Goal: Transaction & Acquisition: Download file/media

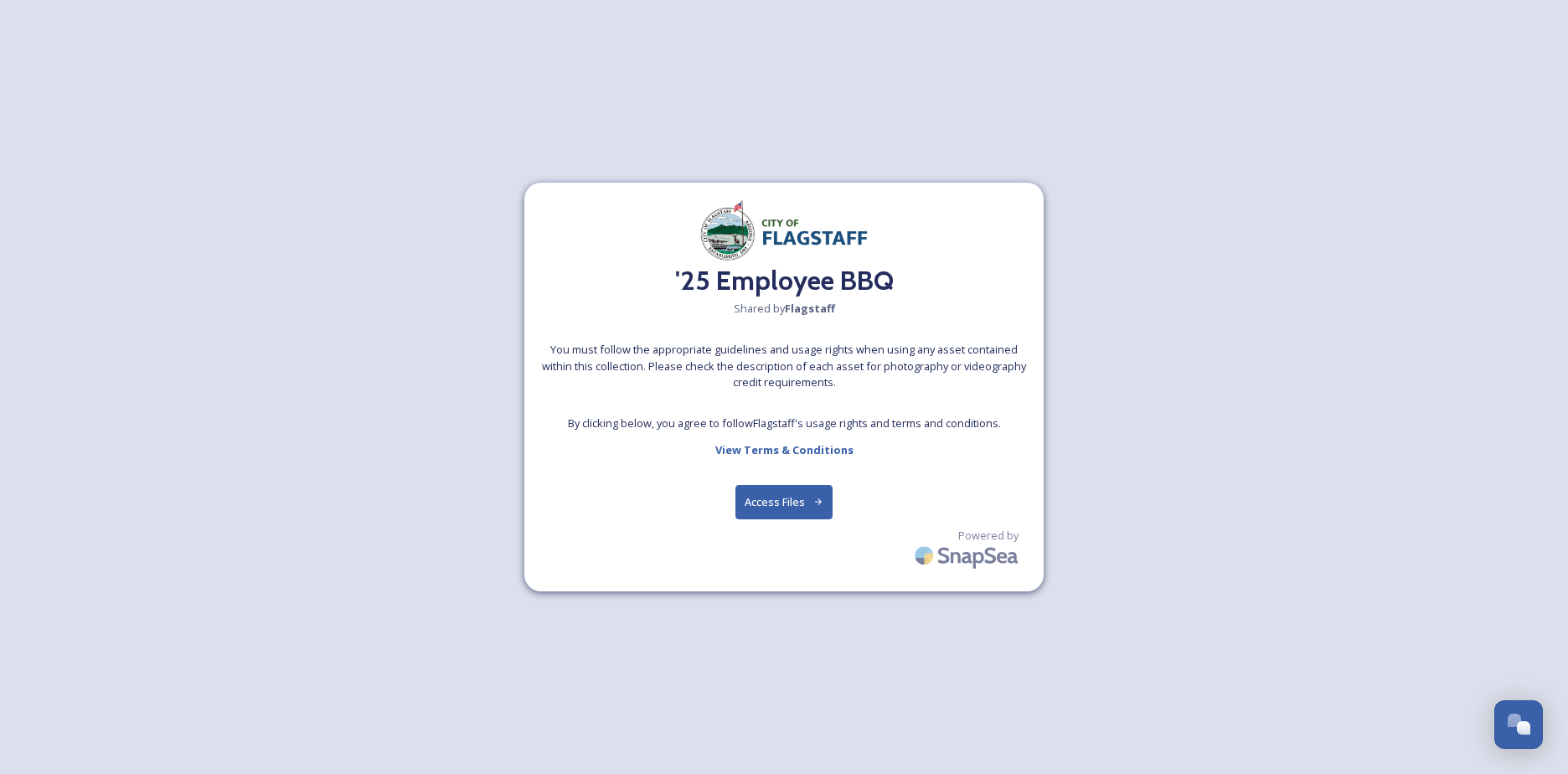
click at [759, 502] on button "Access Files" at bounding box center [785, 501] width 98 height 34
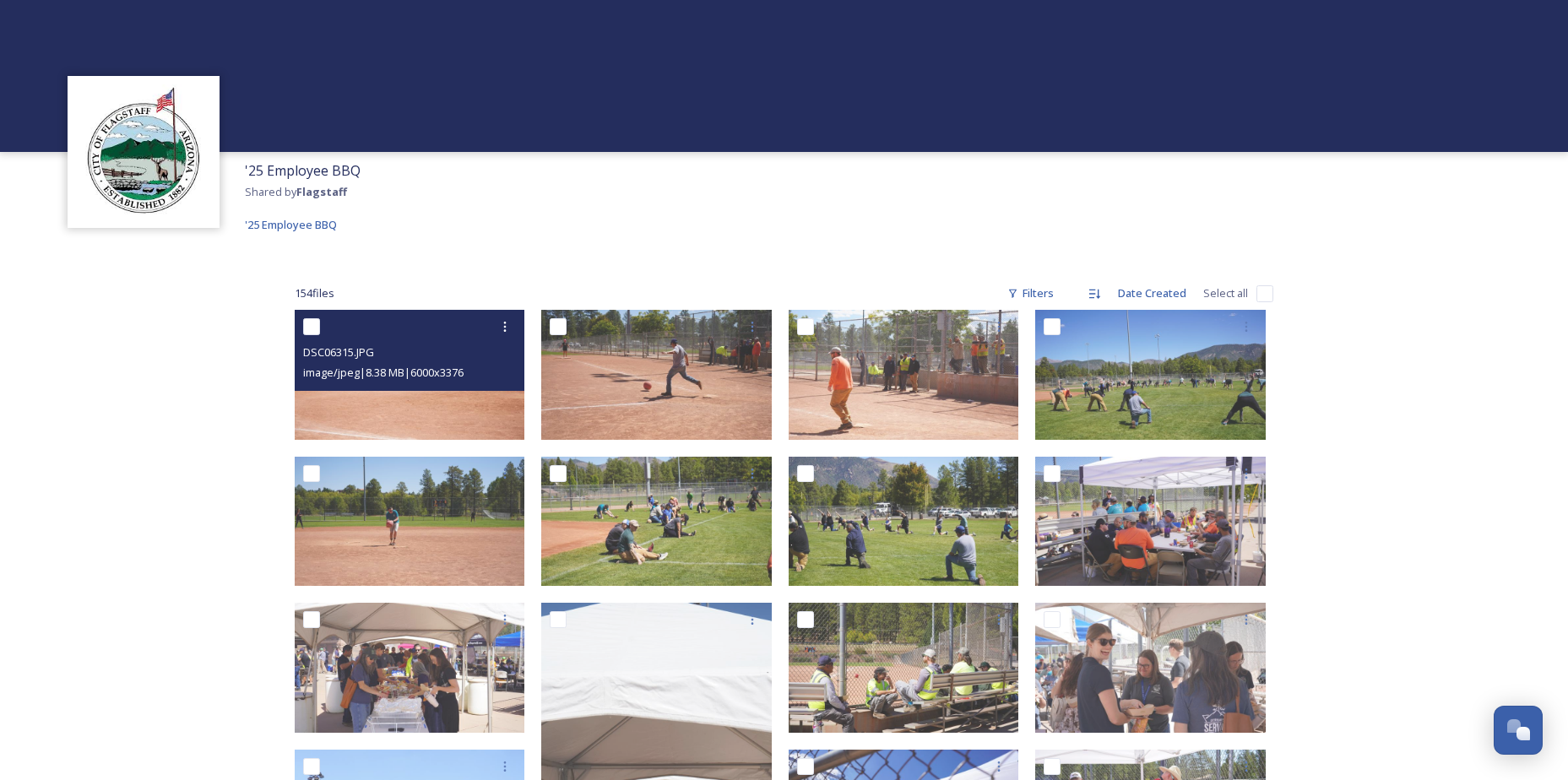
click at [371, 388] on div "DSC06315.JPG image/jpeg | 8.38 MB | 6000 x 3376" at bounding box center [410, 350] width 231 height 81
click at [360, 340] on div at bounding box center [412, 327] width 218 height 31
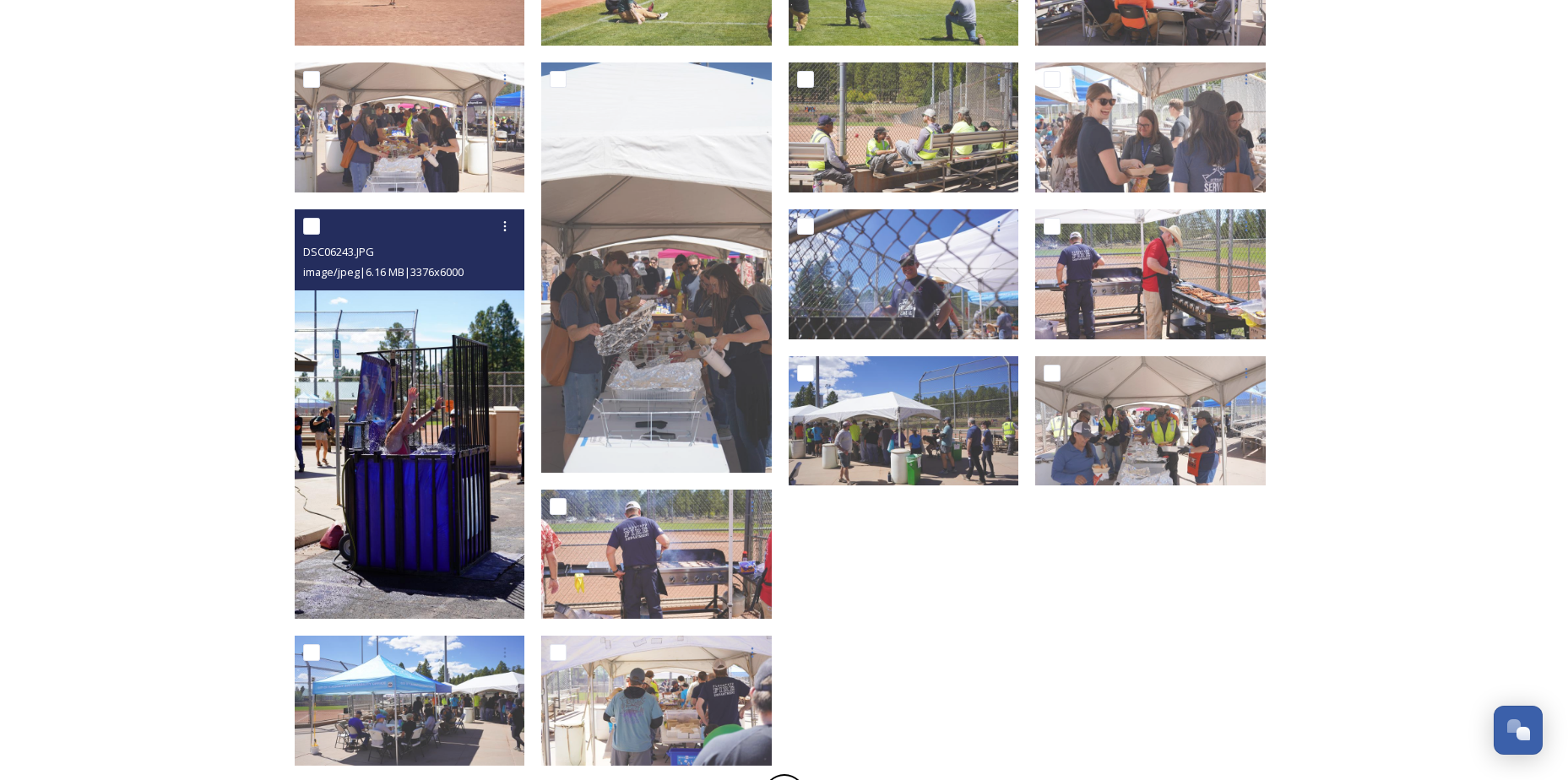
scroll to position [665, 0]
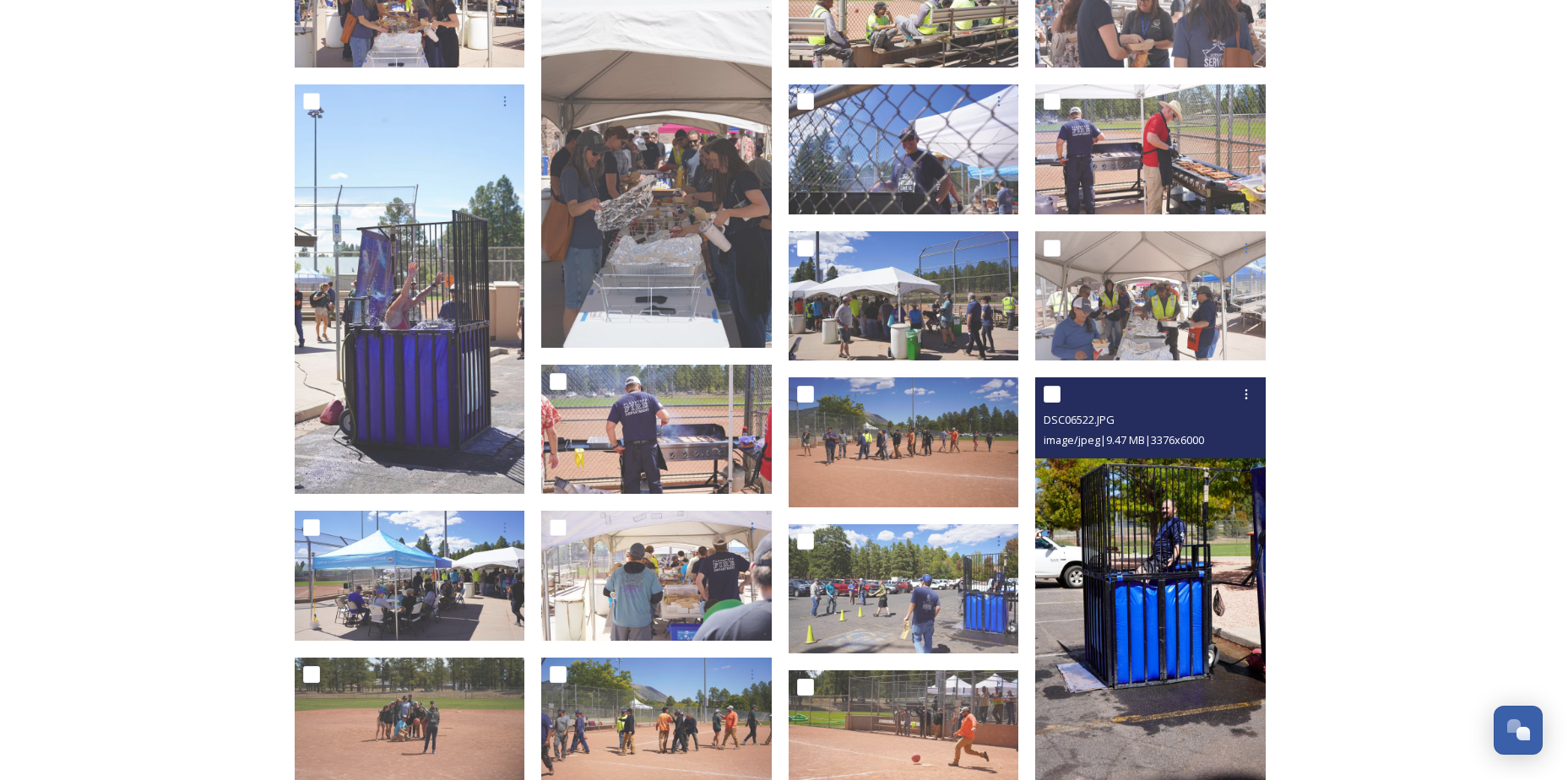
click at [1166, 551] on img at bounding box center [1150, 582] width 231 height 409
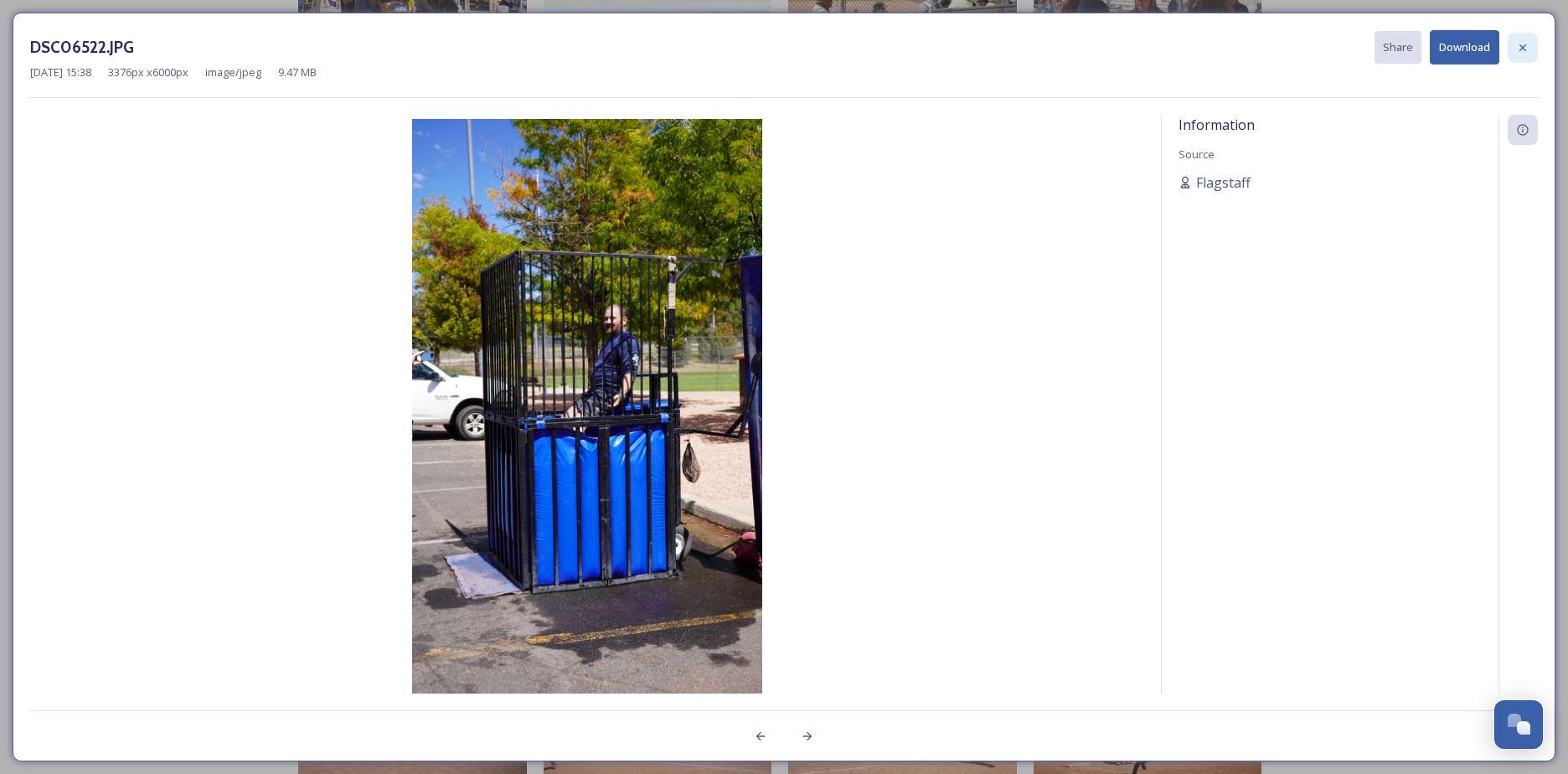
click at [1514, 41] on div at bounding box center [1523, 47] width 31 height 31
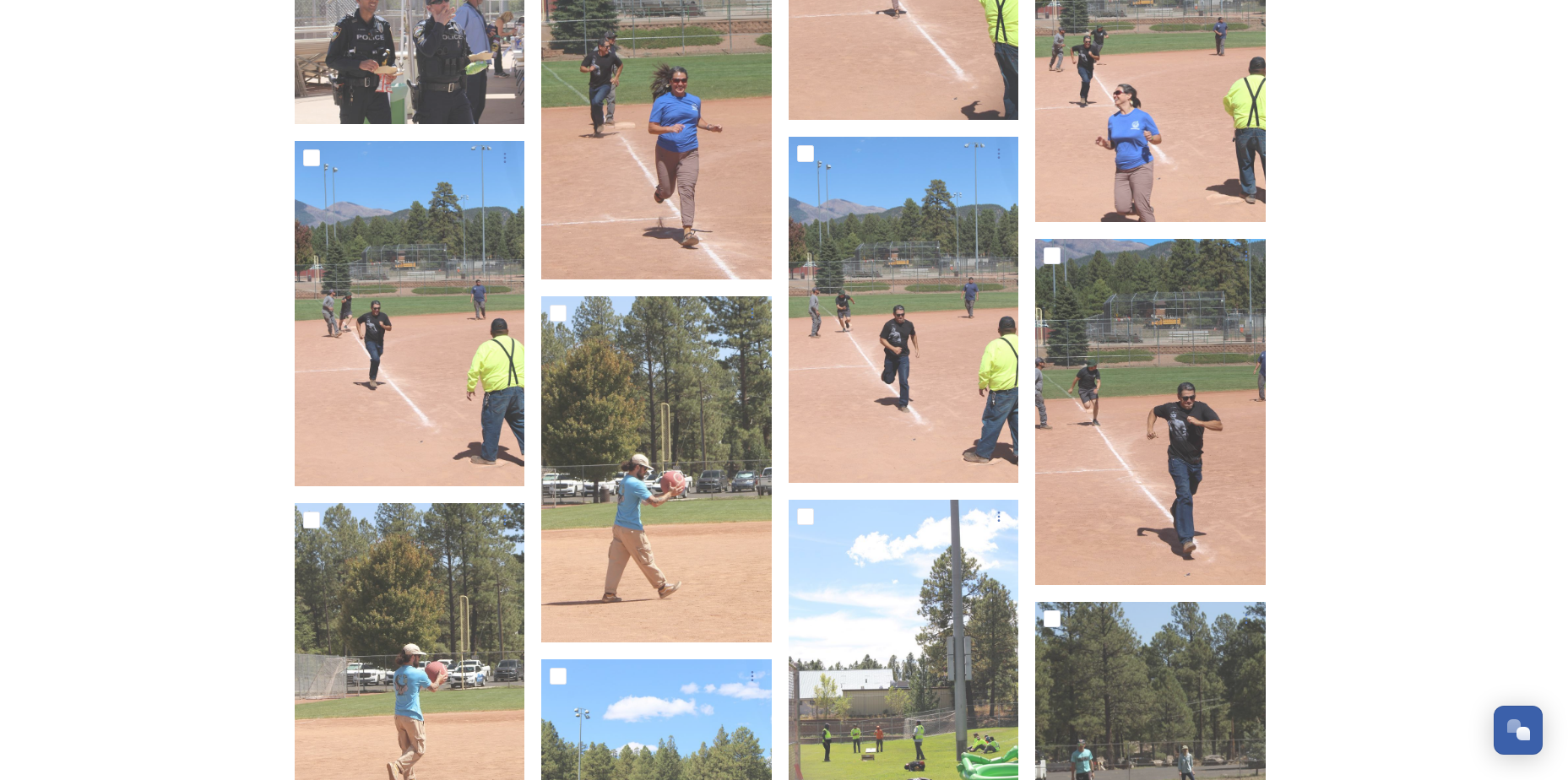
scroll to position [7253, 0]
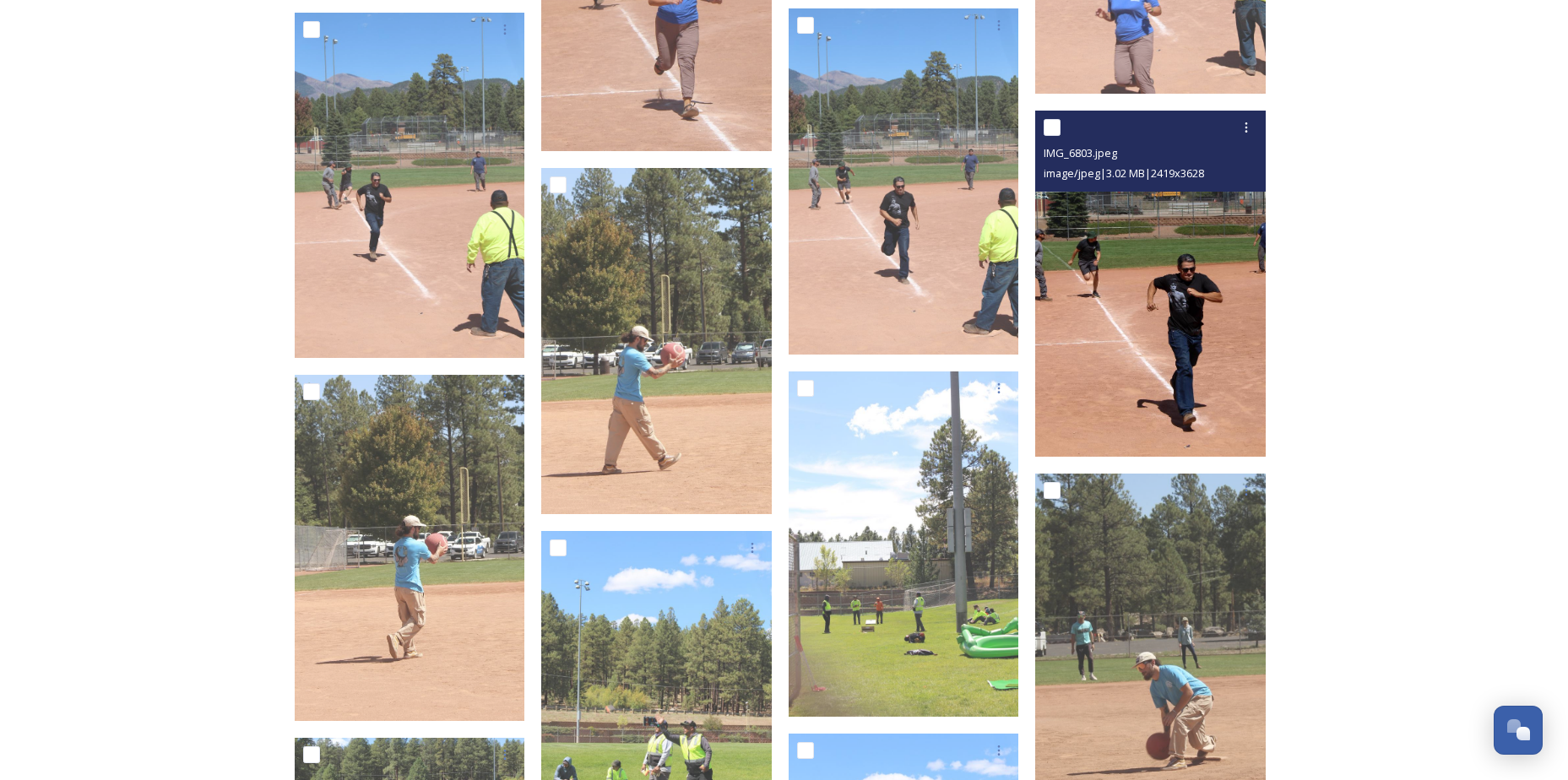
click at [1134, 284] on img at bounding box center [1150, 283] width 231 height 347
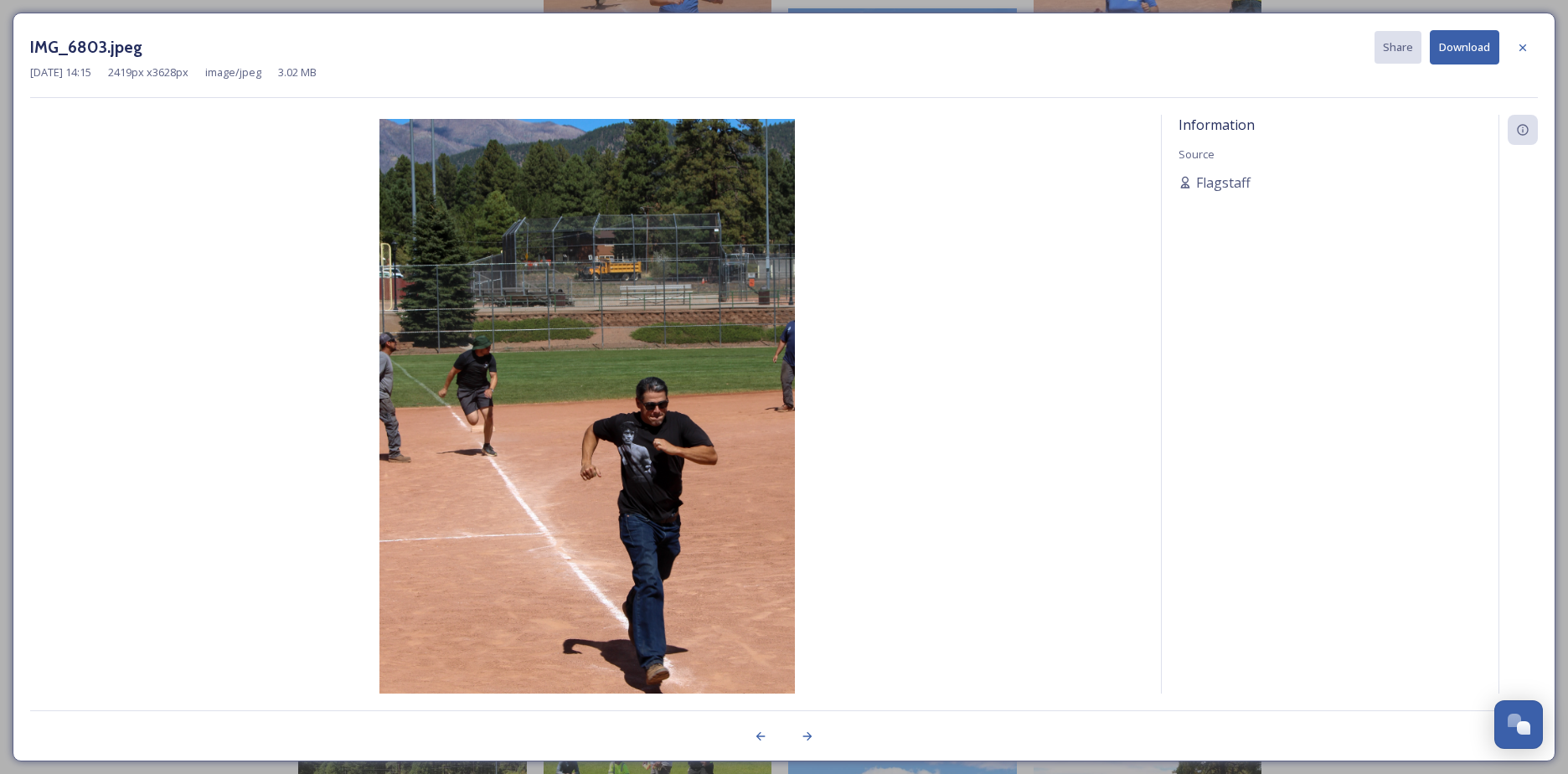
click at [1520, 45] on icon at bounding box center [1523, 47] width 13 height 13
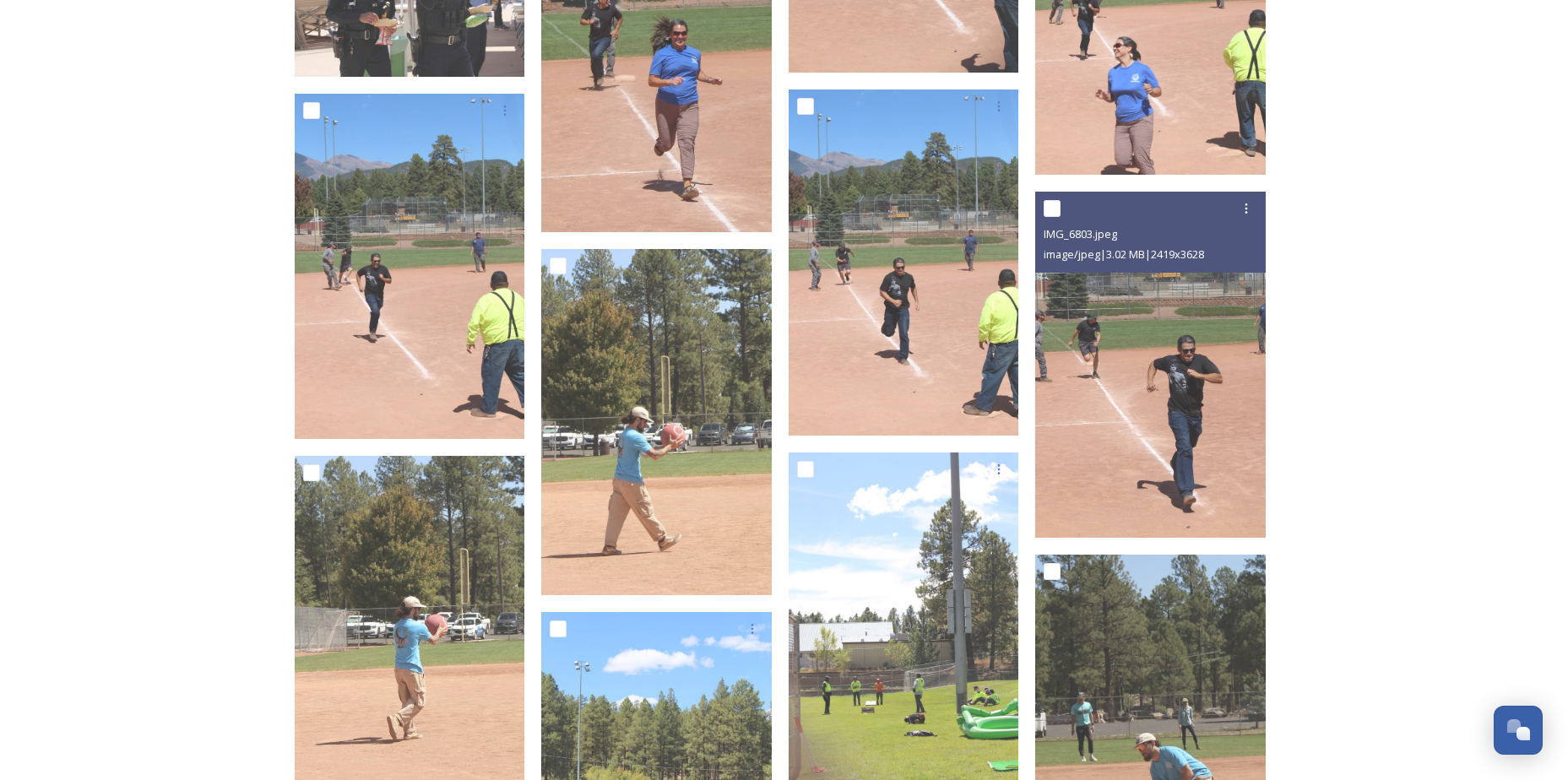
scroll to position [7002, 0]
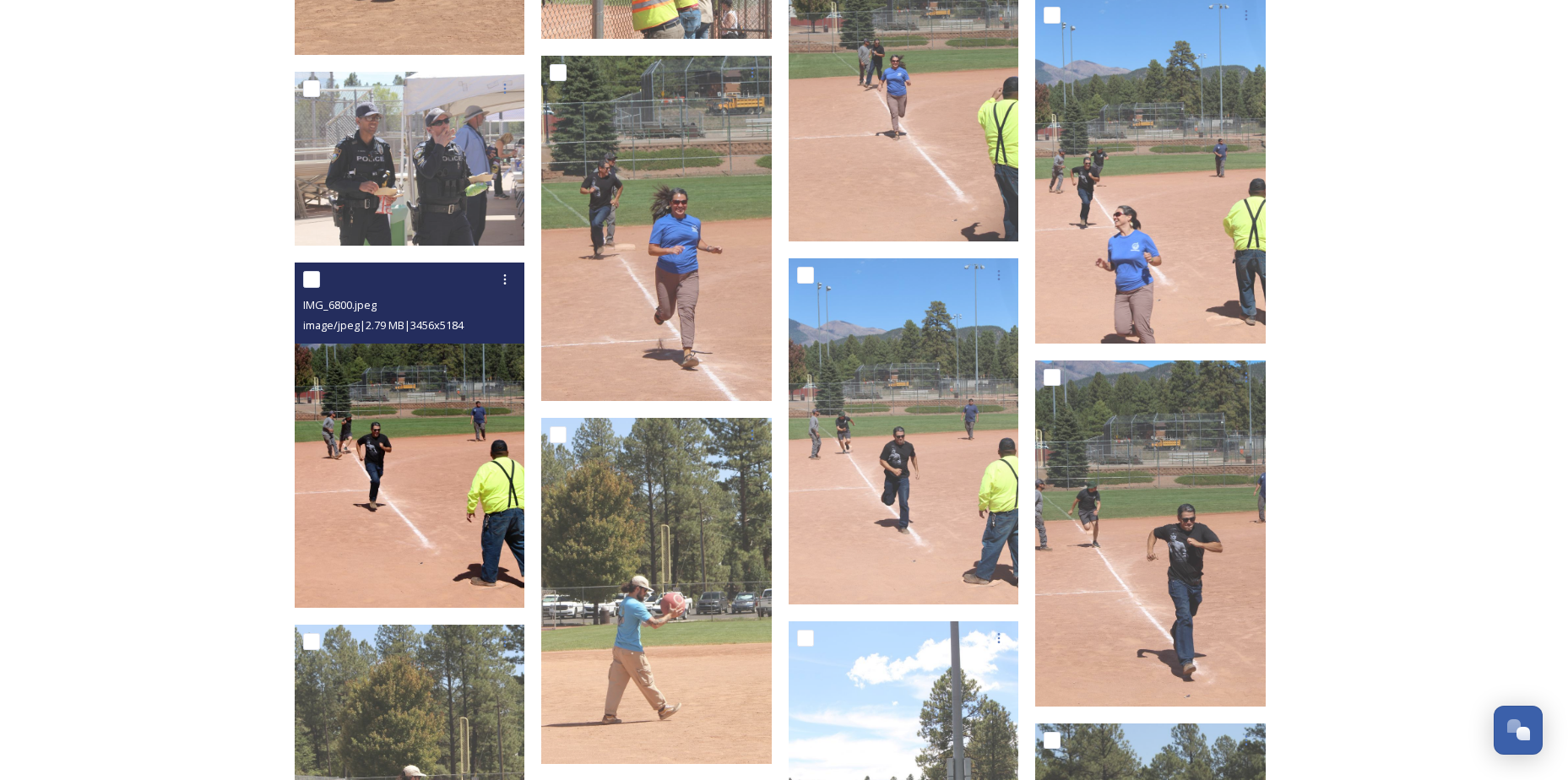
click at [411, 372] on img at bounding box center [410, 435] width 231 height 347
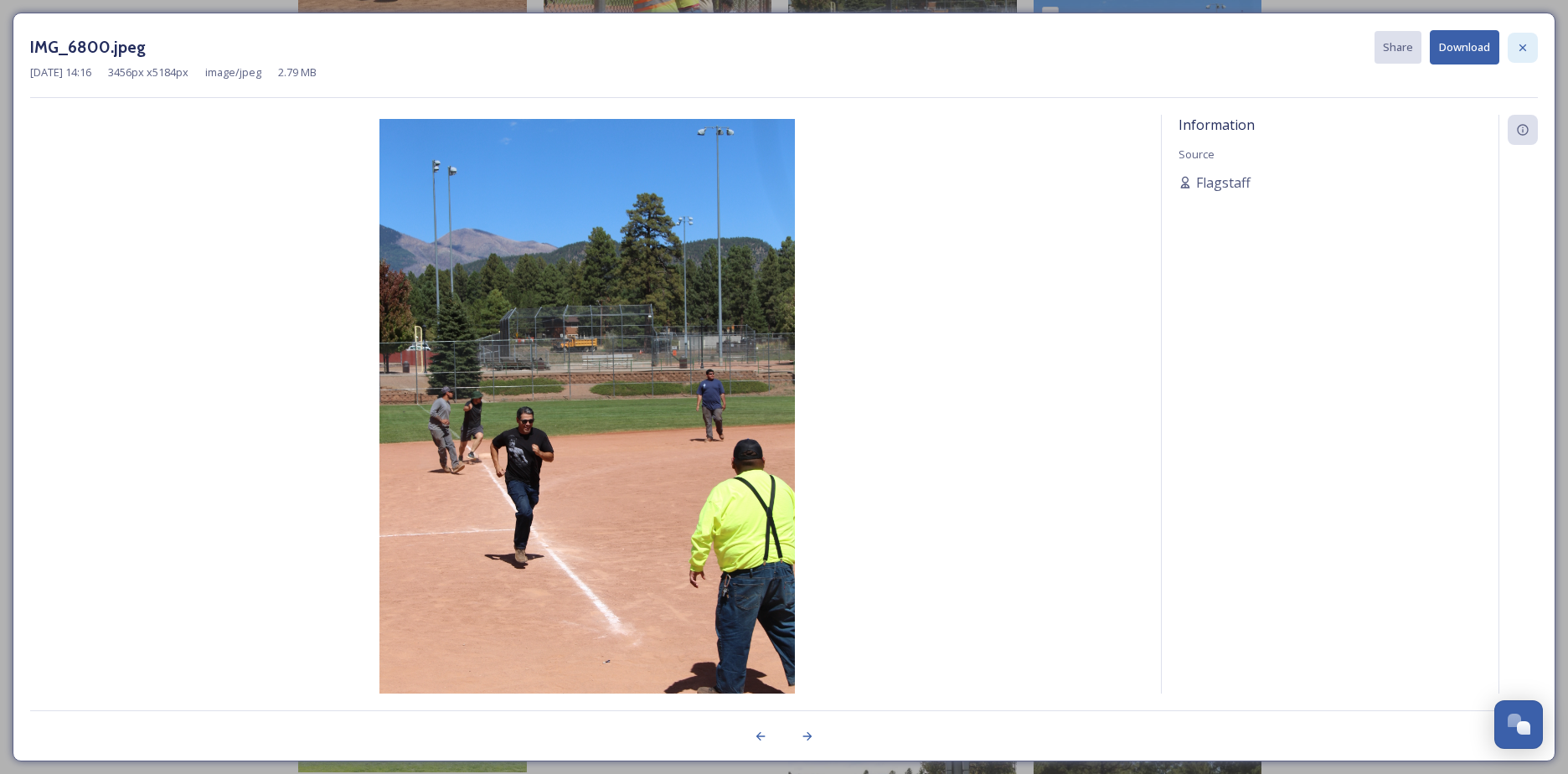
click at [1512, 47] on div at bounding box center [1523, 47] width 31 height 31
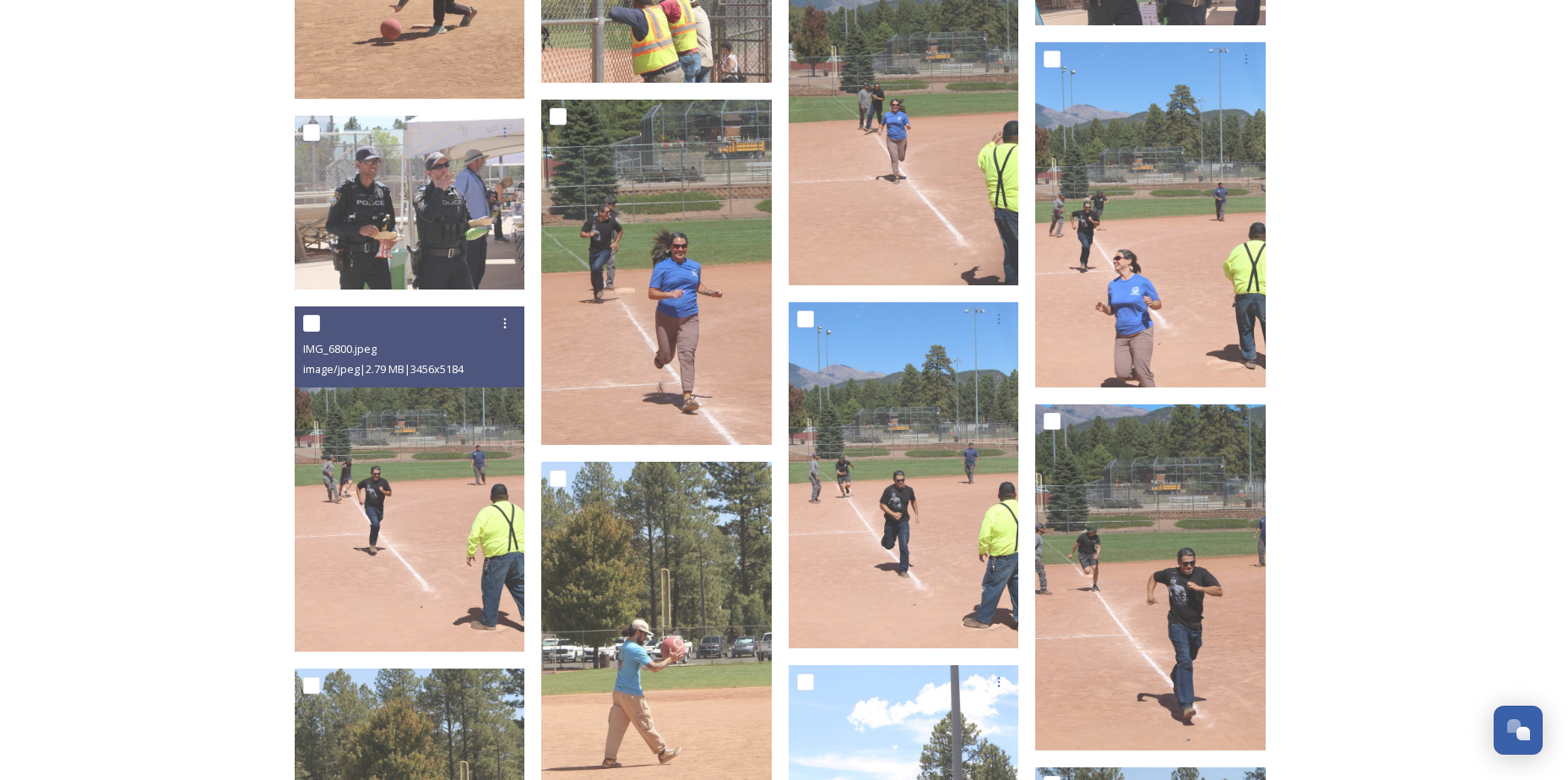
scroll to position [6918, 0]
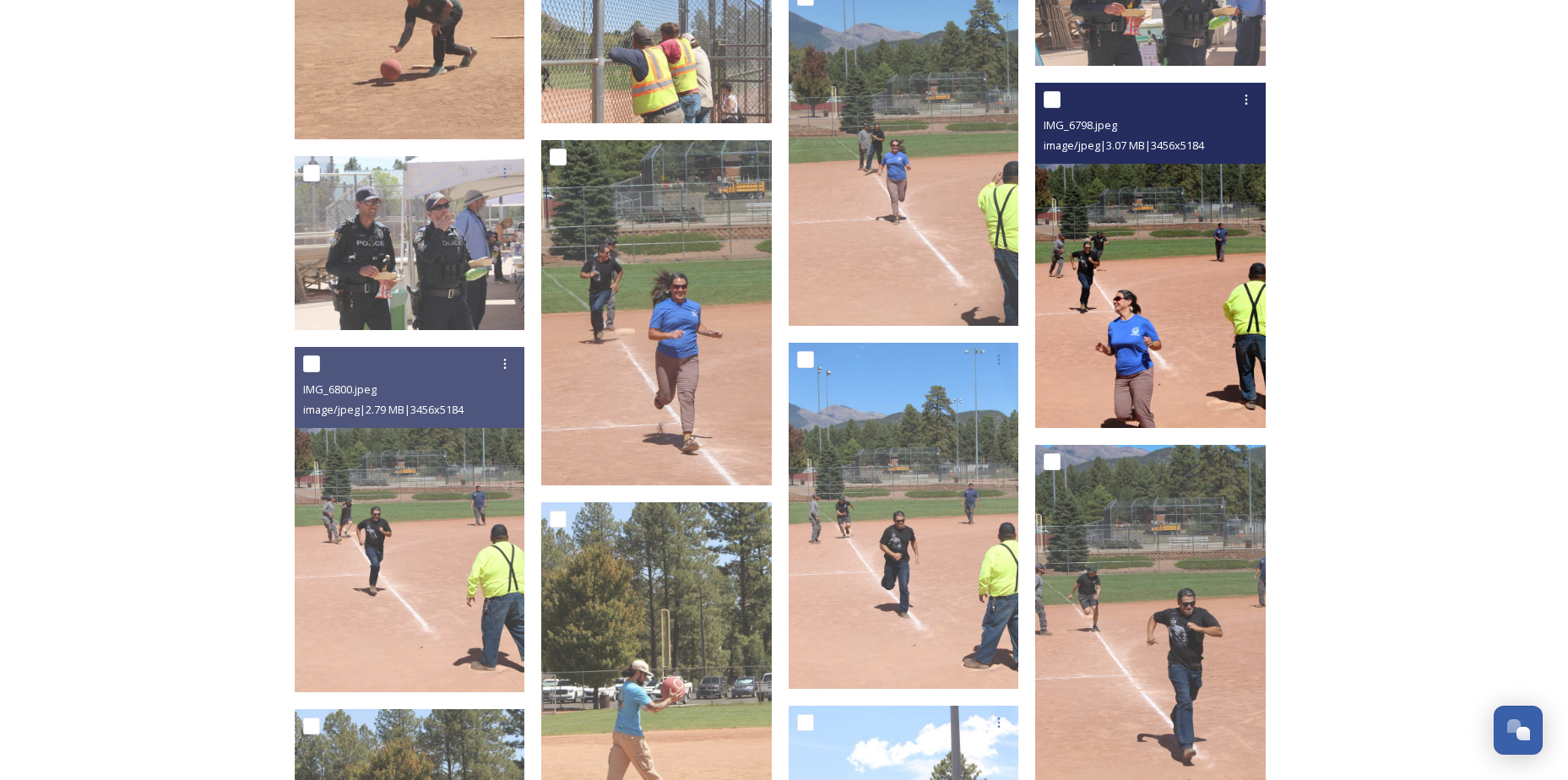
click at [1156, 176] on img at bounding box center [1150, 256] width 231 height 347
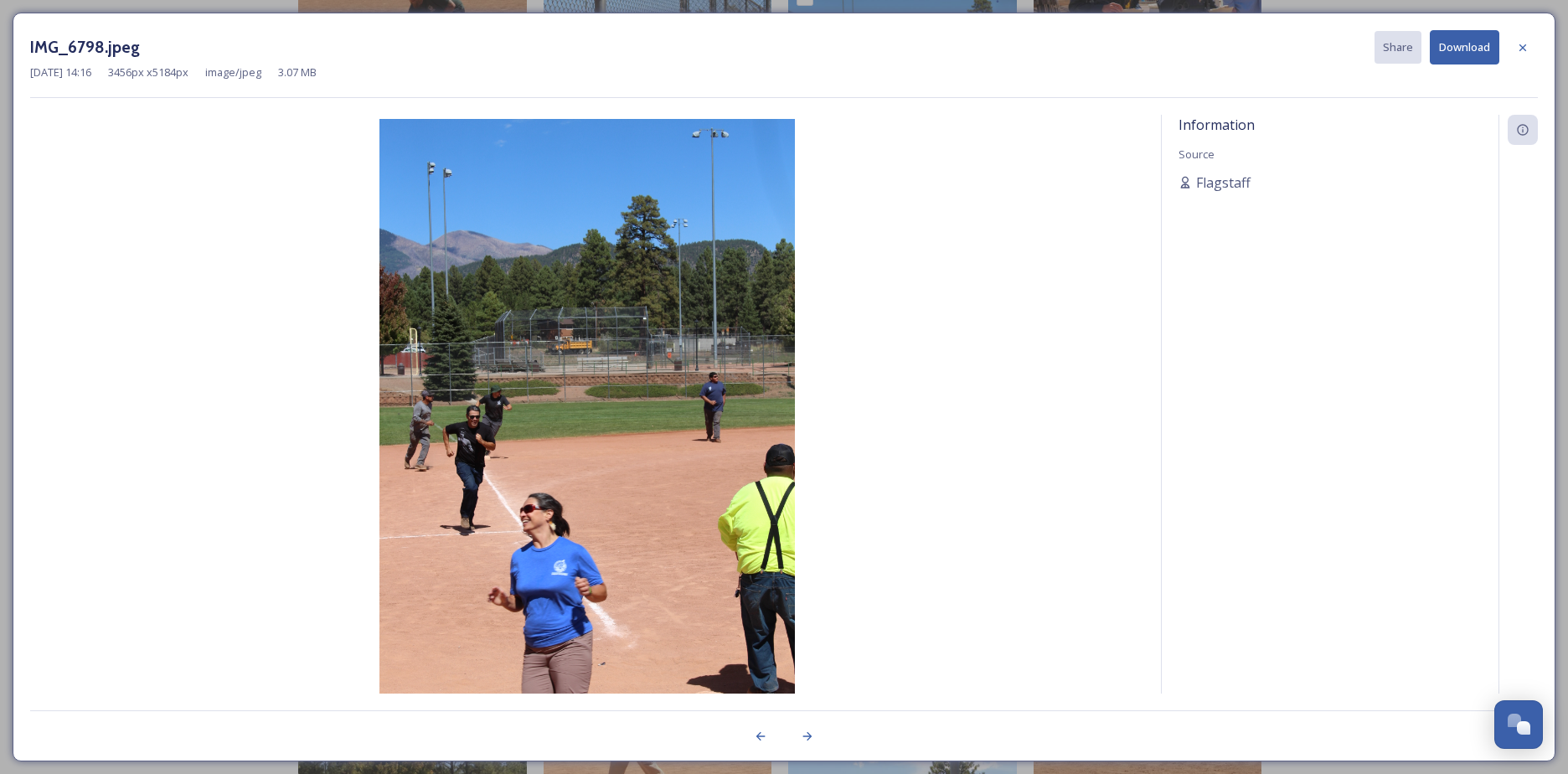
click at [603, 464] on img at bounding box center [588, 430] width 1114 height 624
click at [1458, 39] on button "Download" at bounding box center [1464, 47] width 70 height 34
click at [1541, 49] on div "IMG_6798.jpeg Share Download [DATE] 14:16 3456 px x 5184 px image/jpeg 3.07 MB …" at bounding box center [784, 387] width 1543 height 749
click at [1526, 45] on icon at bounding box center [1523, 47] width 13 height 13
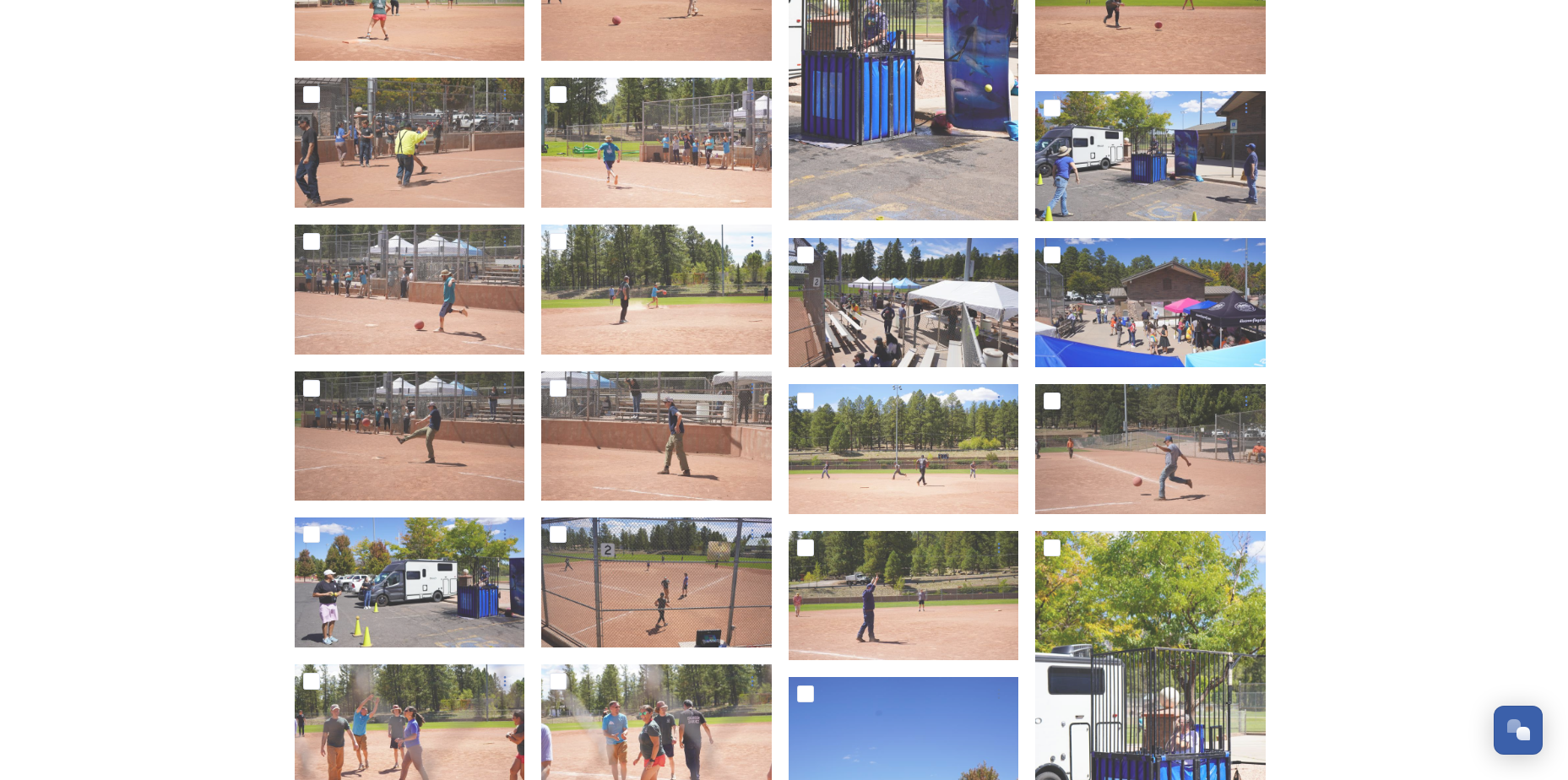
scroll to position [2020, 0]
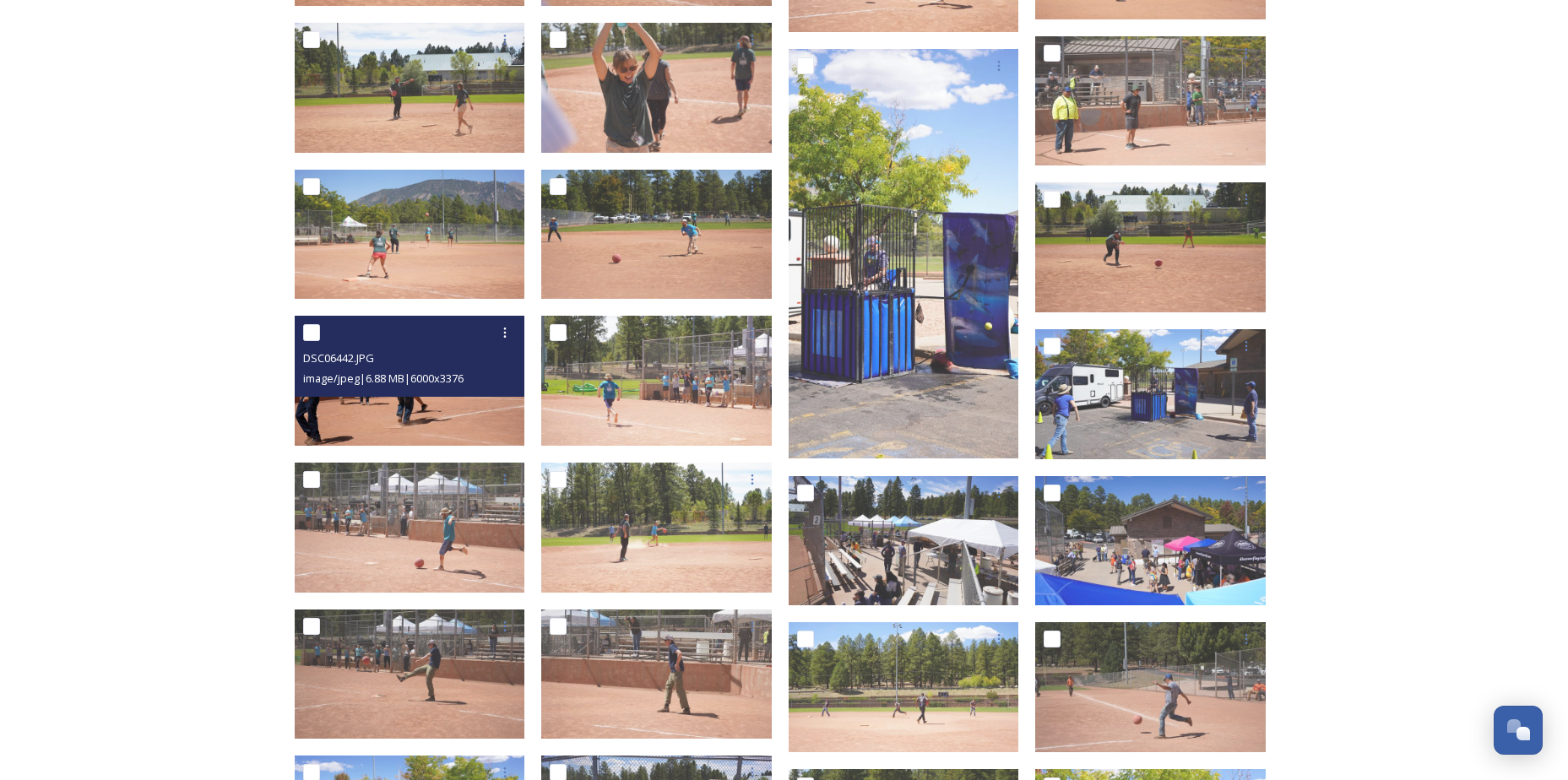
click at [463, 385] on span "image/jpeg | 6.88 MB | 6000 x 3376" at bounding box center [384, 378] width 161 height 15
click at [412, 407] on img at bounding box center [410, 380] width 231 height 130
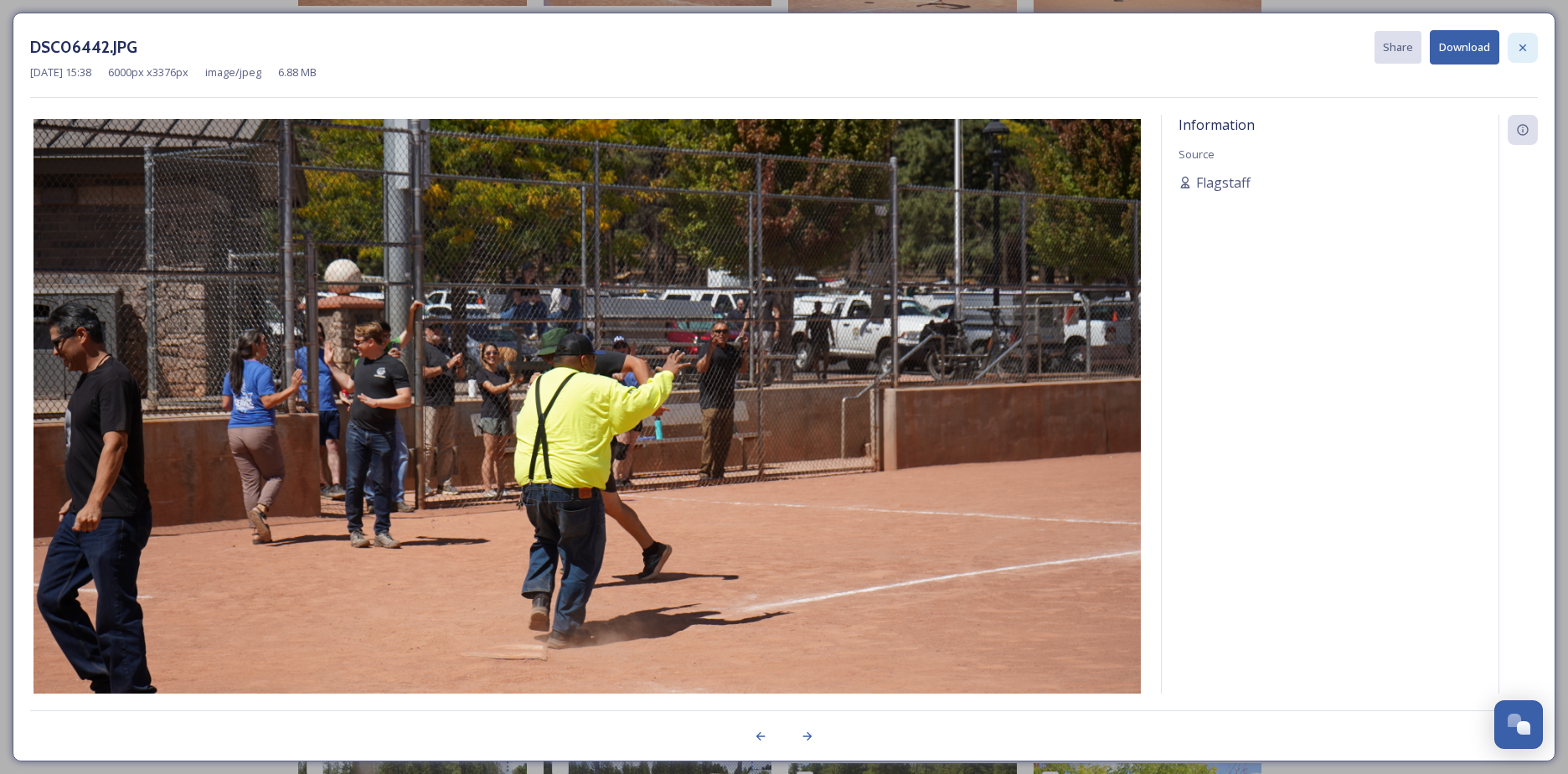
click at [1533, 46] on div at bounding box center [1523, 47] width 31 height 31
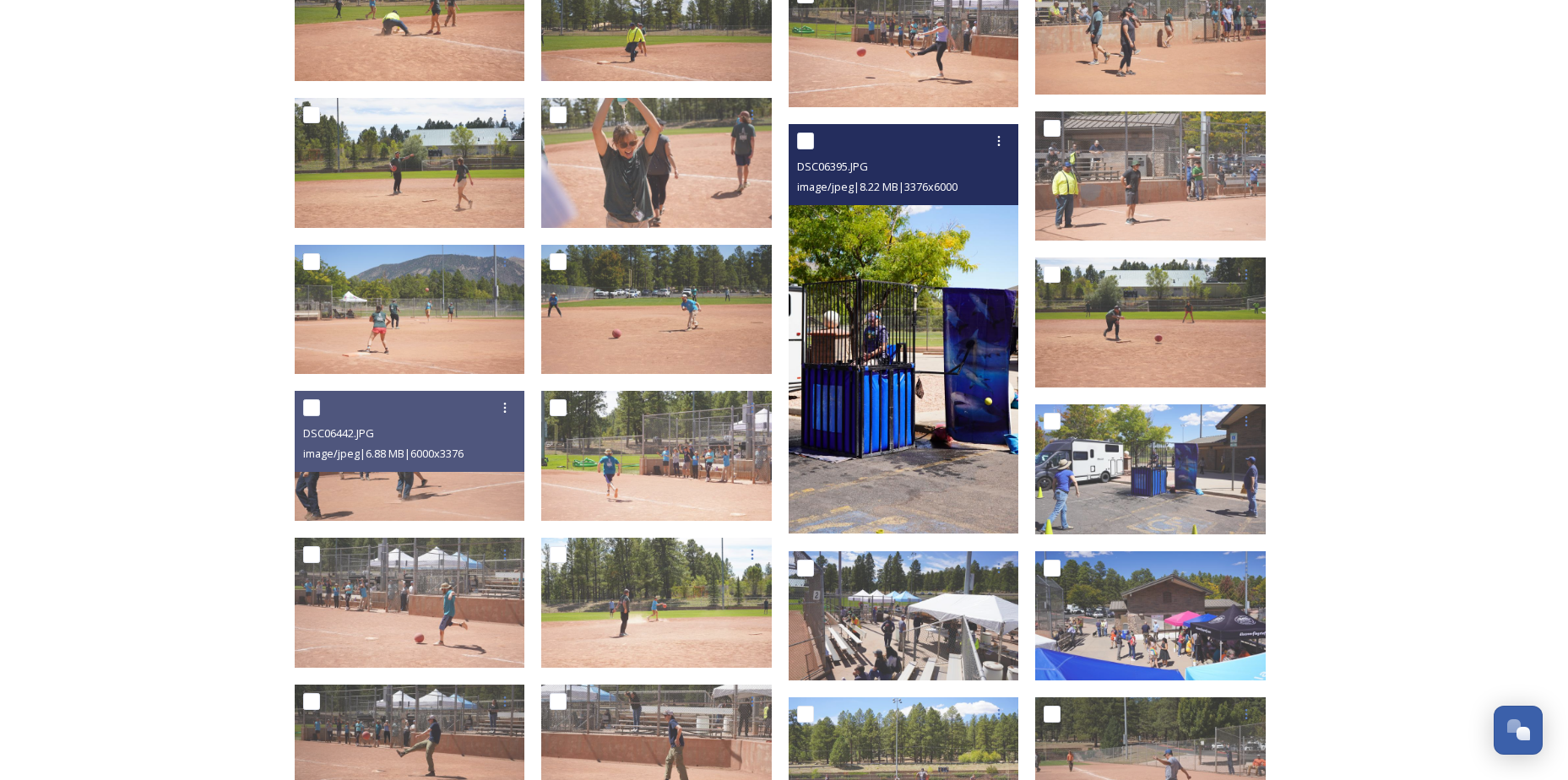
scroll to position [1851, 0]
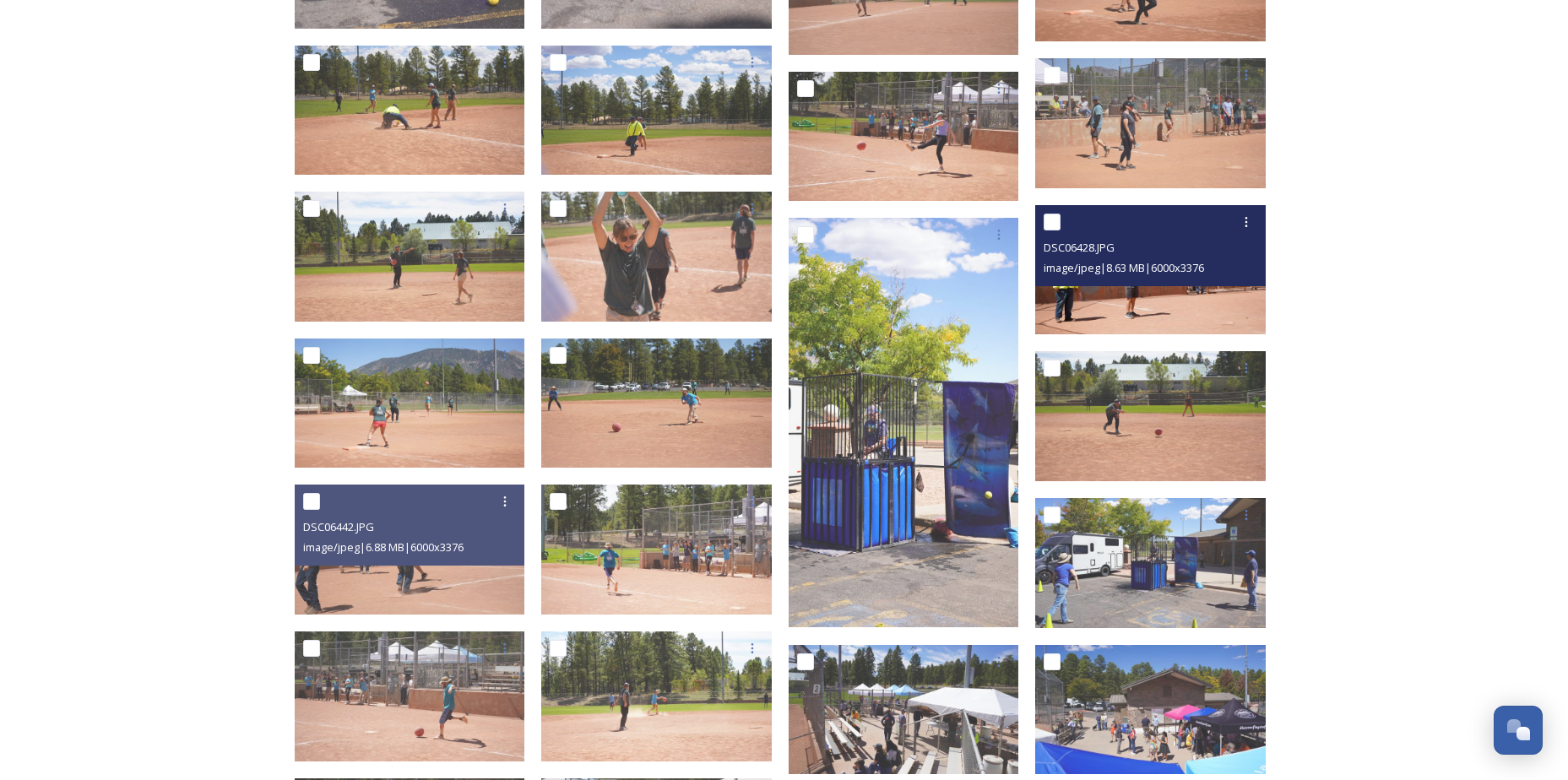
click at [1165, 281] on div "DSC06428.JPG image/jpeg | 8.63 MB | 6000 x 3376" at bounding box center [1150, 246] width 231 height 81
click at [1132, 288] on img at bounding box center [1150, 270] width 231 height 130
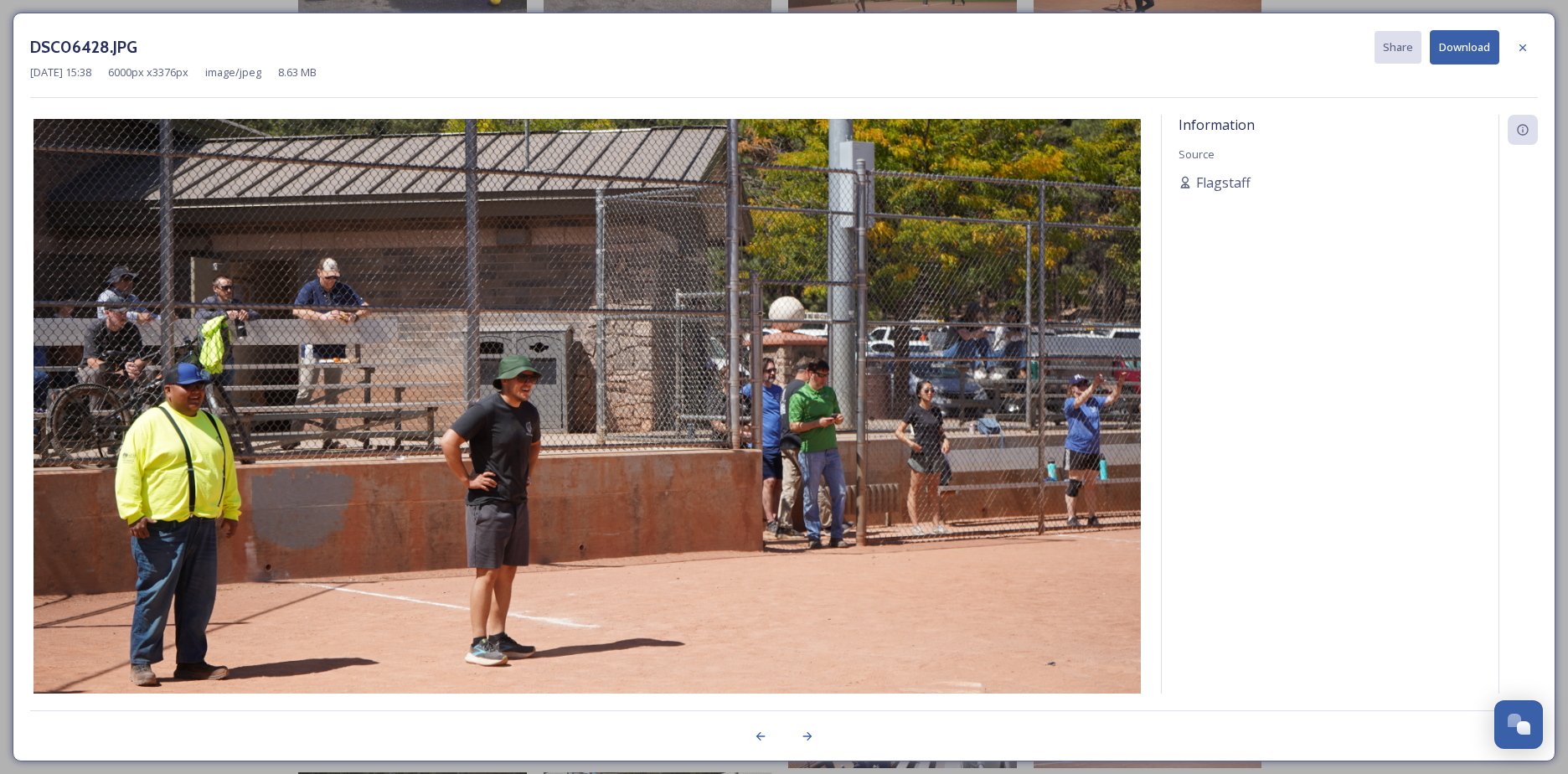
click at [1449, 43] on button "Download" at bounding box center [1464, 47] width 70 height 34
click at [1524, 49] on icon at bounding box center [1523, 47] width 13 height 13
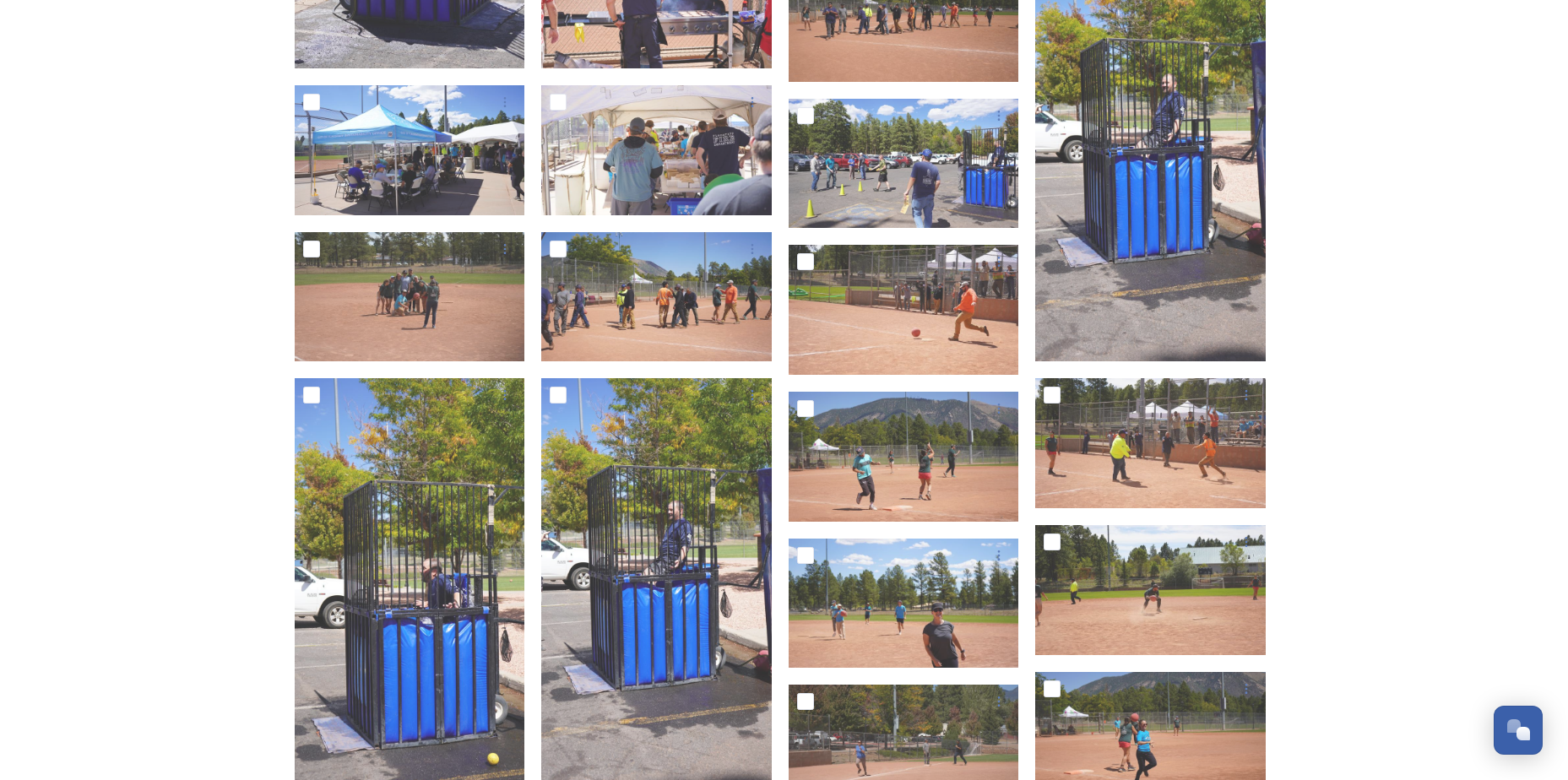
scroll to position [1007, 0]
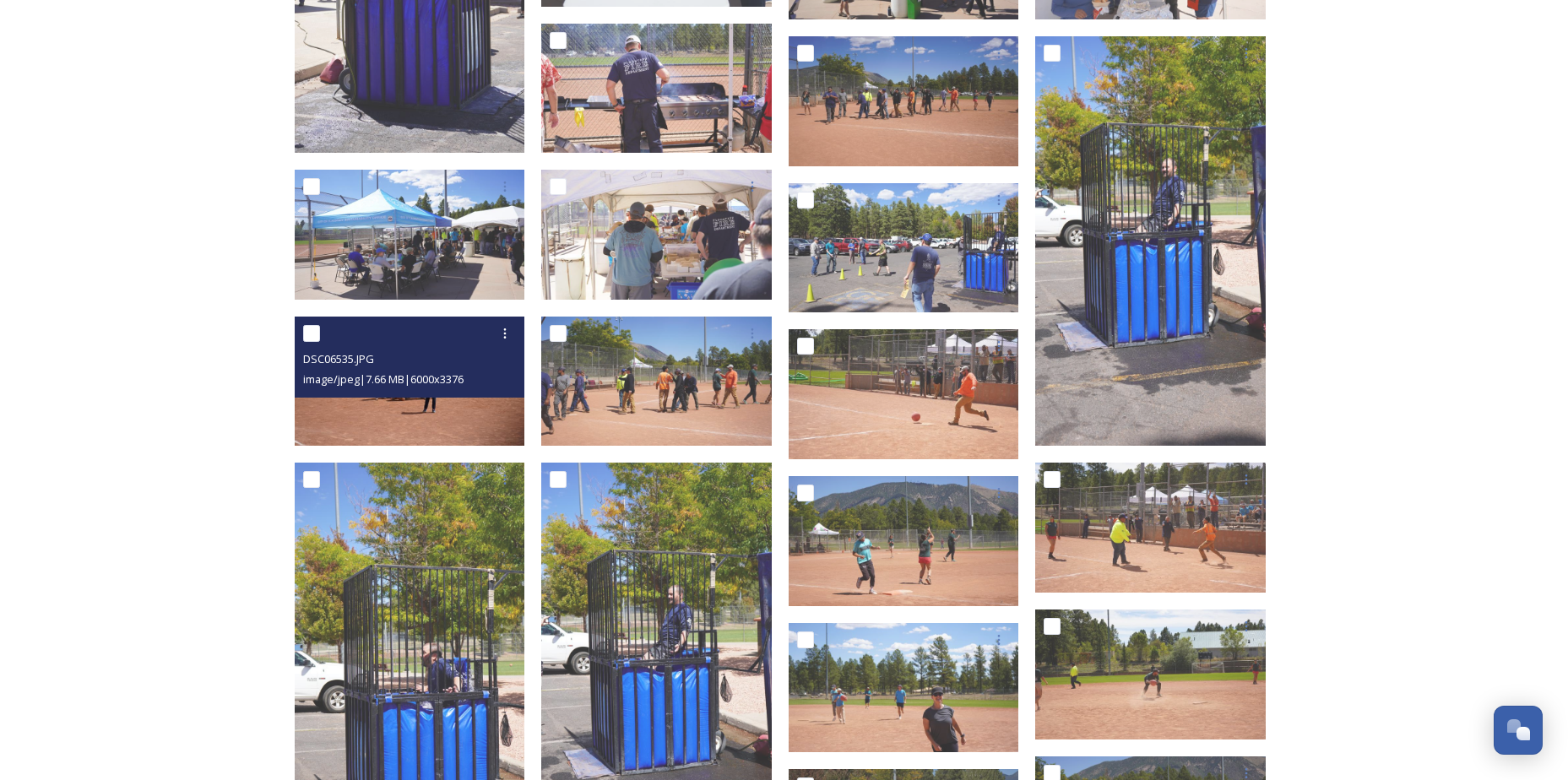
click at [358, 410] on img at bounding box center [410, 381] width 231 height 130
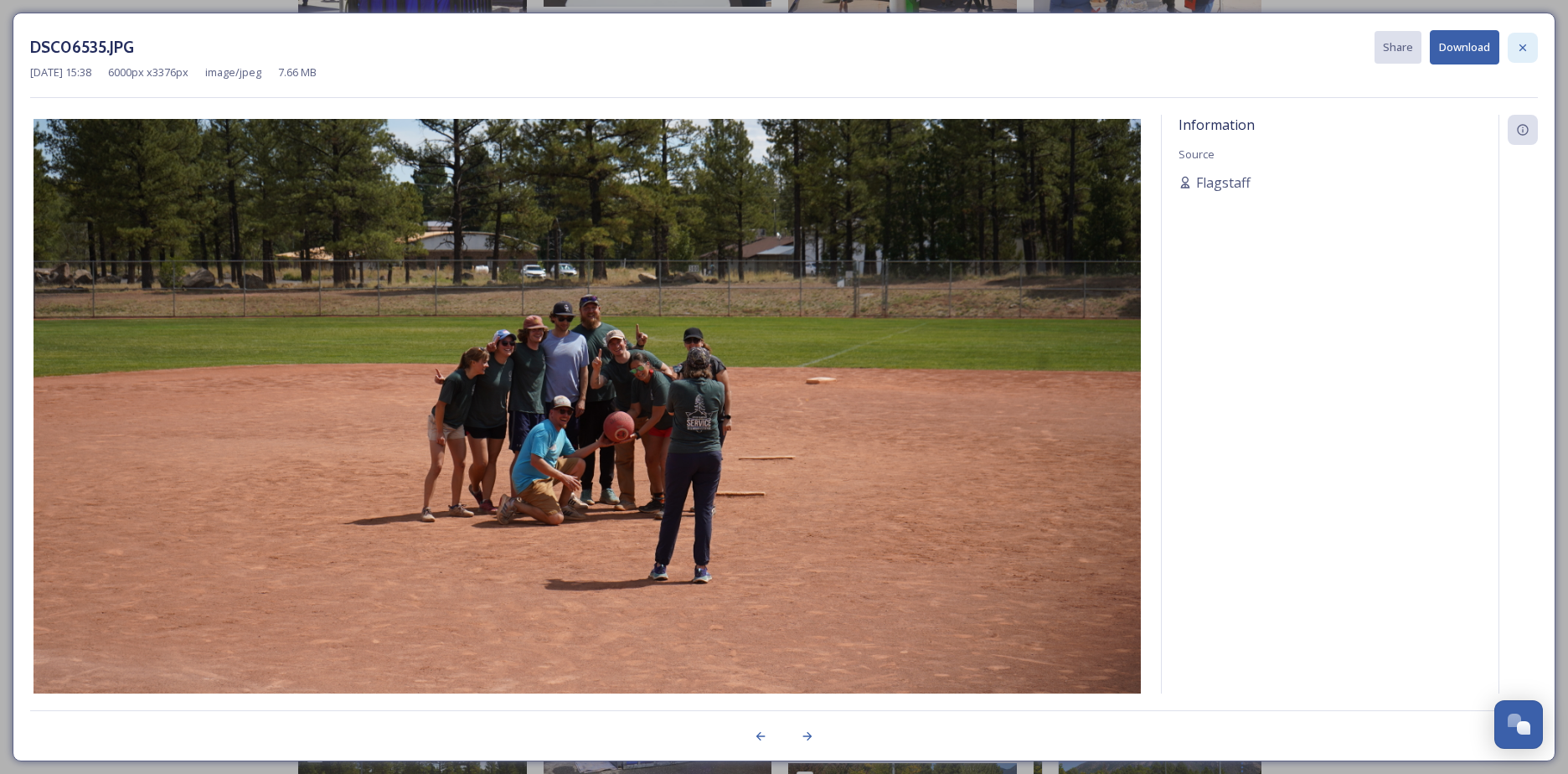
click at [1519, 48] on icon at bounding box center [1523, 47] width 13 height 13
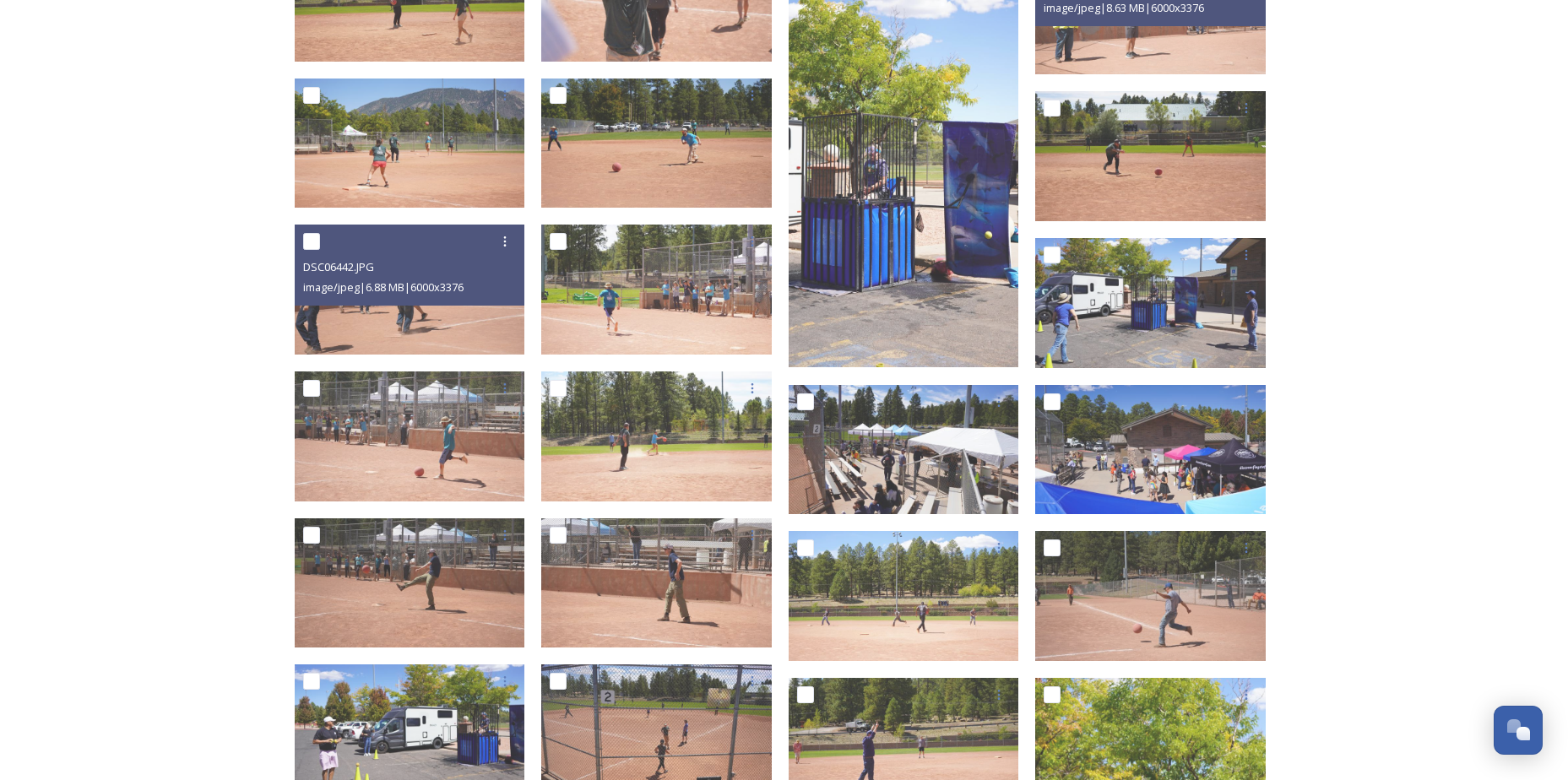
scroll to position [2702, 0]
